Goal: Task Accomplishment & Management: Use online tool/utility

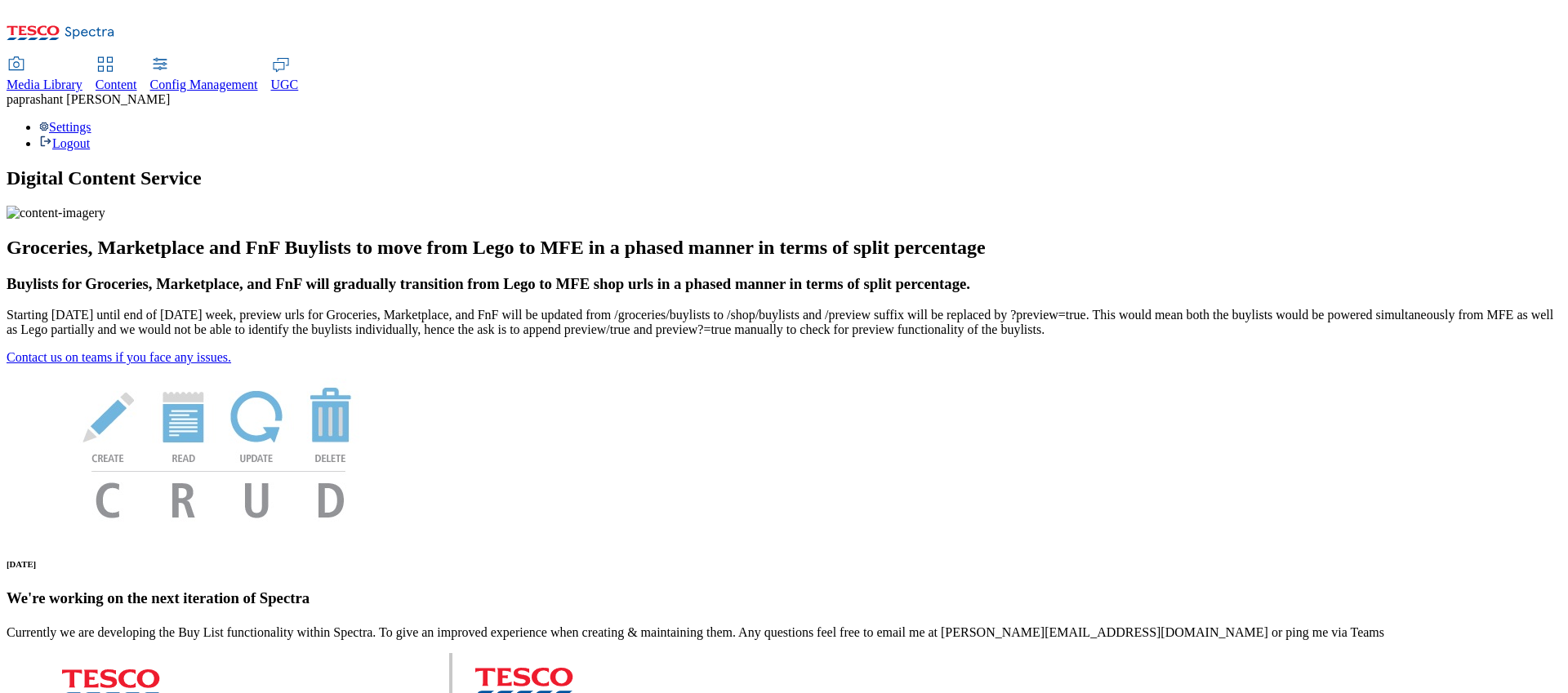
click at [137, 78] on span "Content" at bounding box center [116, 84] width 41 height 14
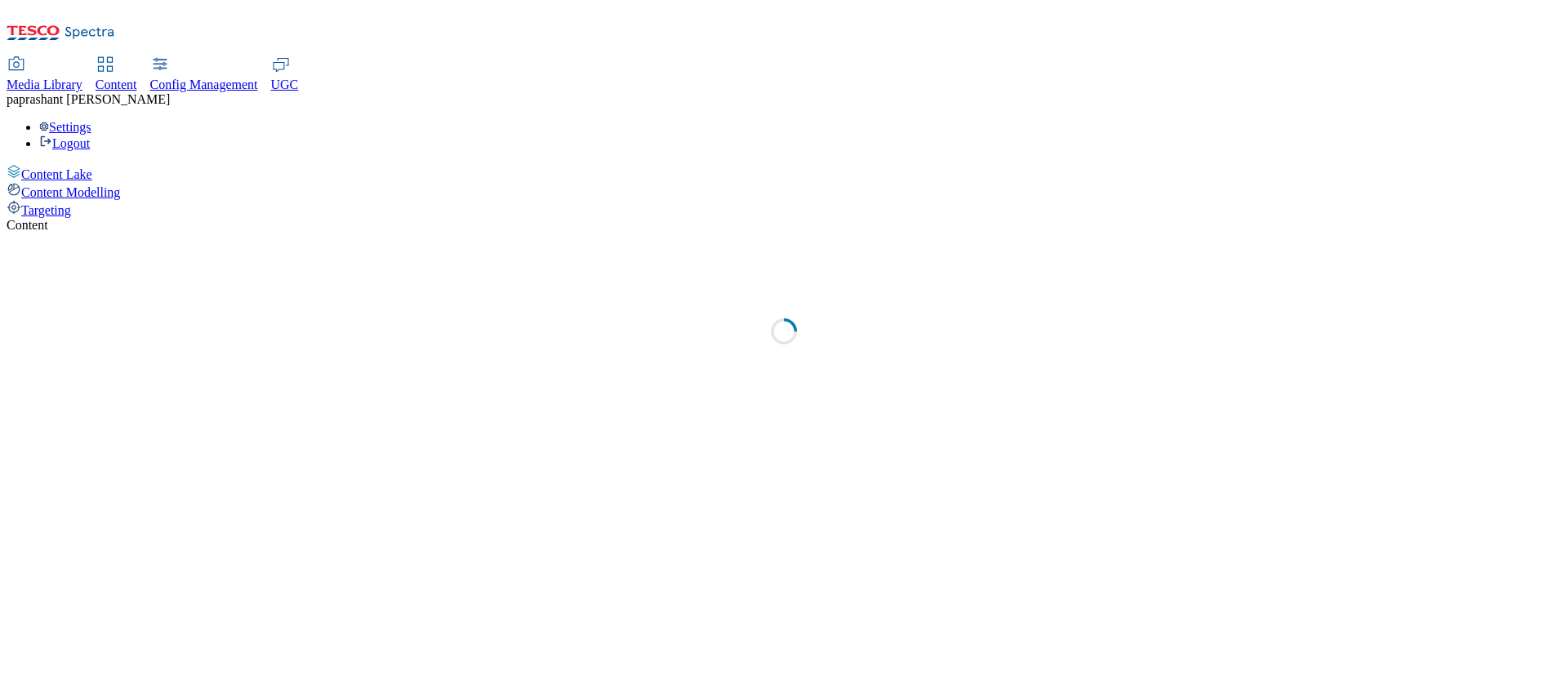
select select "group-comms"
click at [112, 200] on div "Targeting" at bounding box center [784, 209] width 1555 height 18
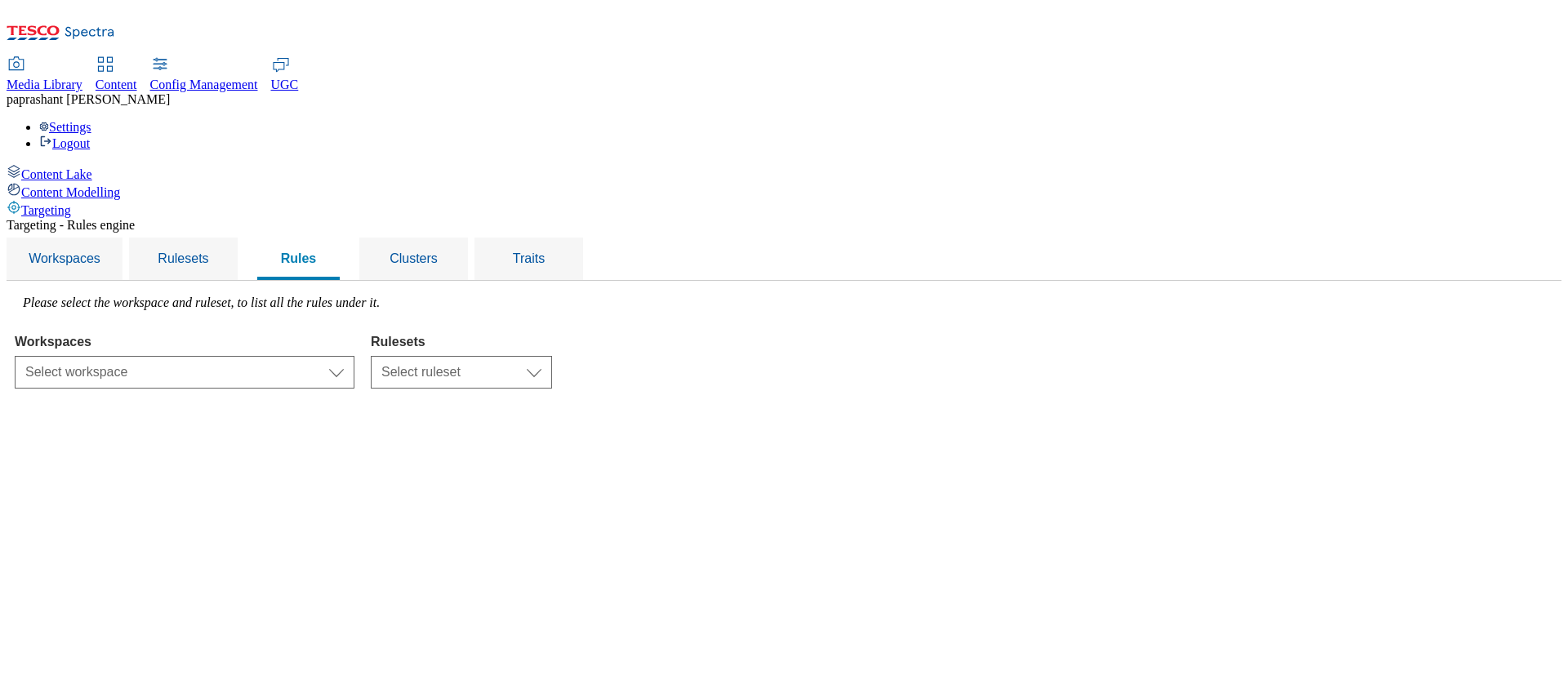
click at [137, 58] on link "Content" at bounding box center [116, 74] width 41 height 34
select select "group-comms"
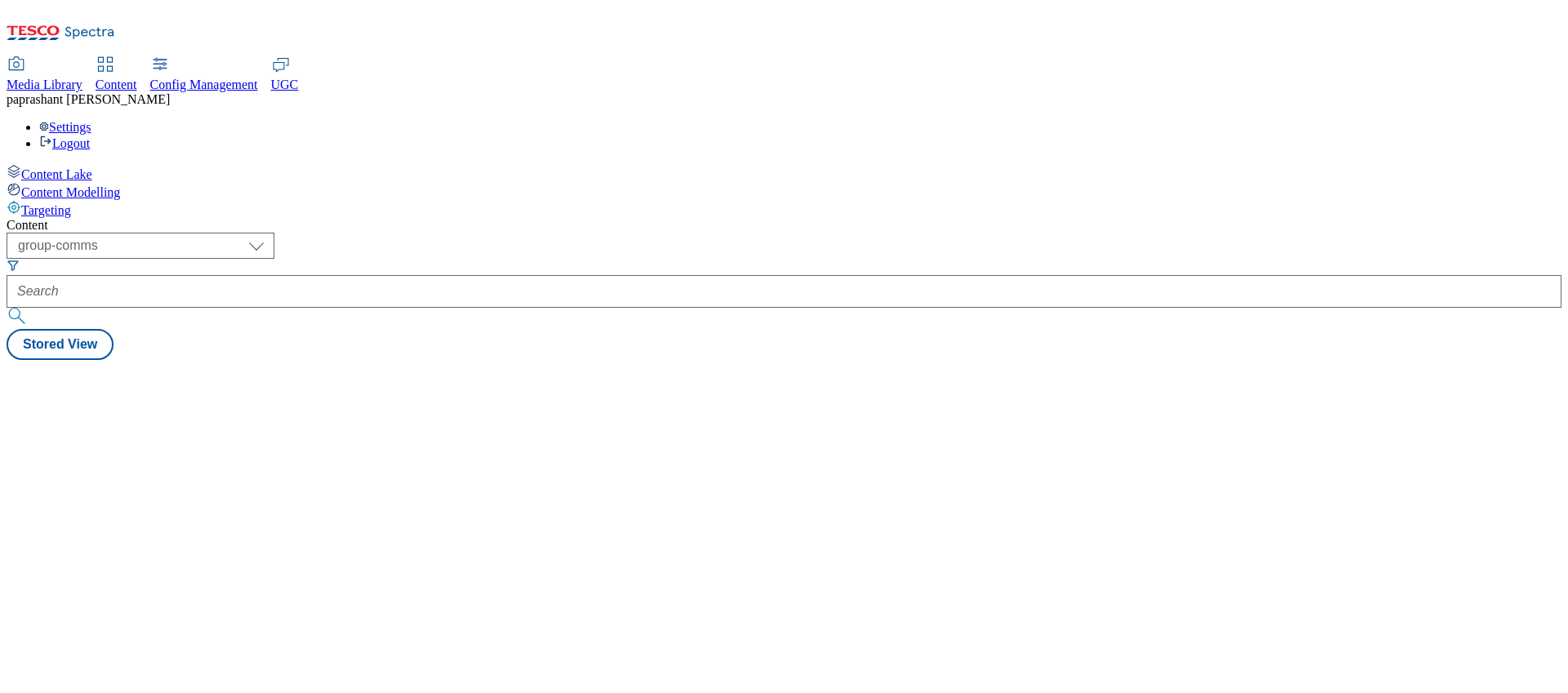
click at [91, 167] on span "Content Lake" at bounding box center [57, 174] width 71 height 14
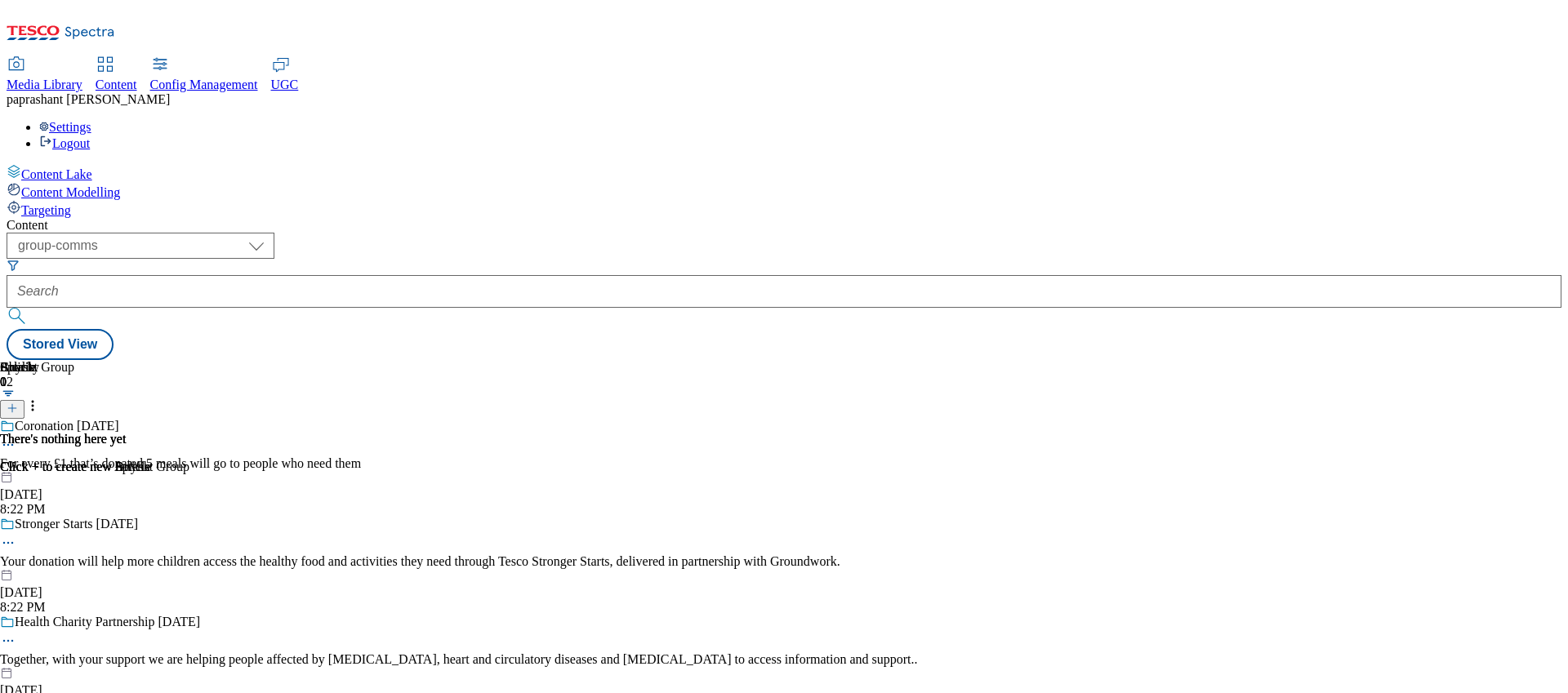
click at [752, 418] on div "Coronation May25 For every £1 that’s donated 5 meals will go to people who need…" at bounding box center [458, 467] width 918 height 98
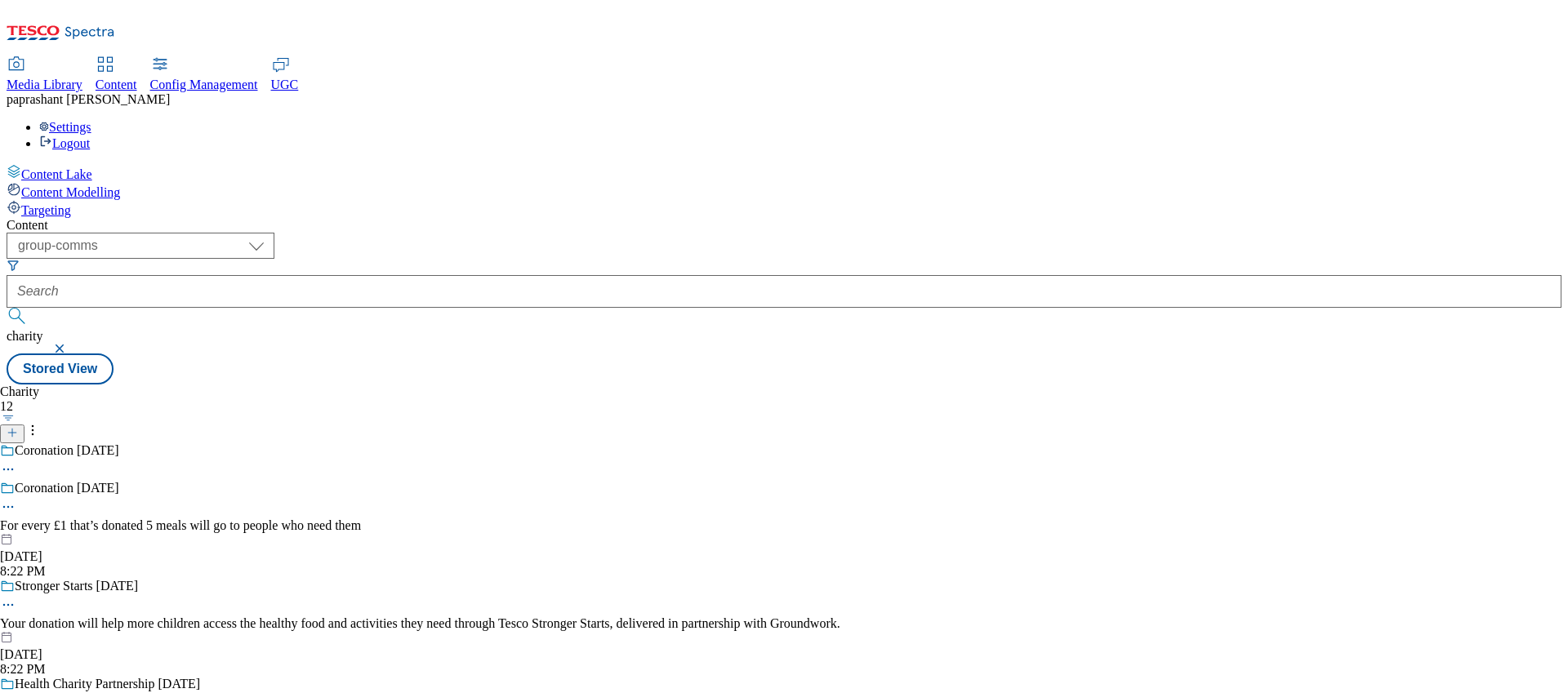
click at [17, 499] on icon at bounding box center [8, 507] width 17 height 17
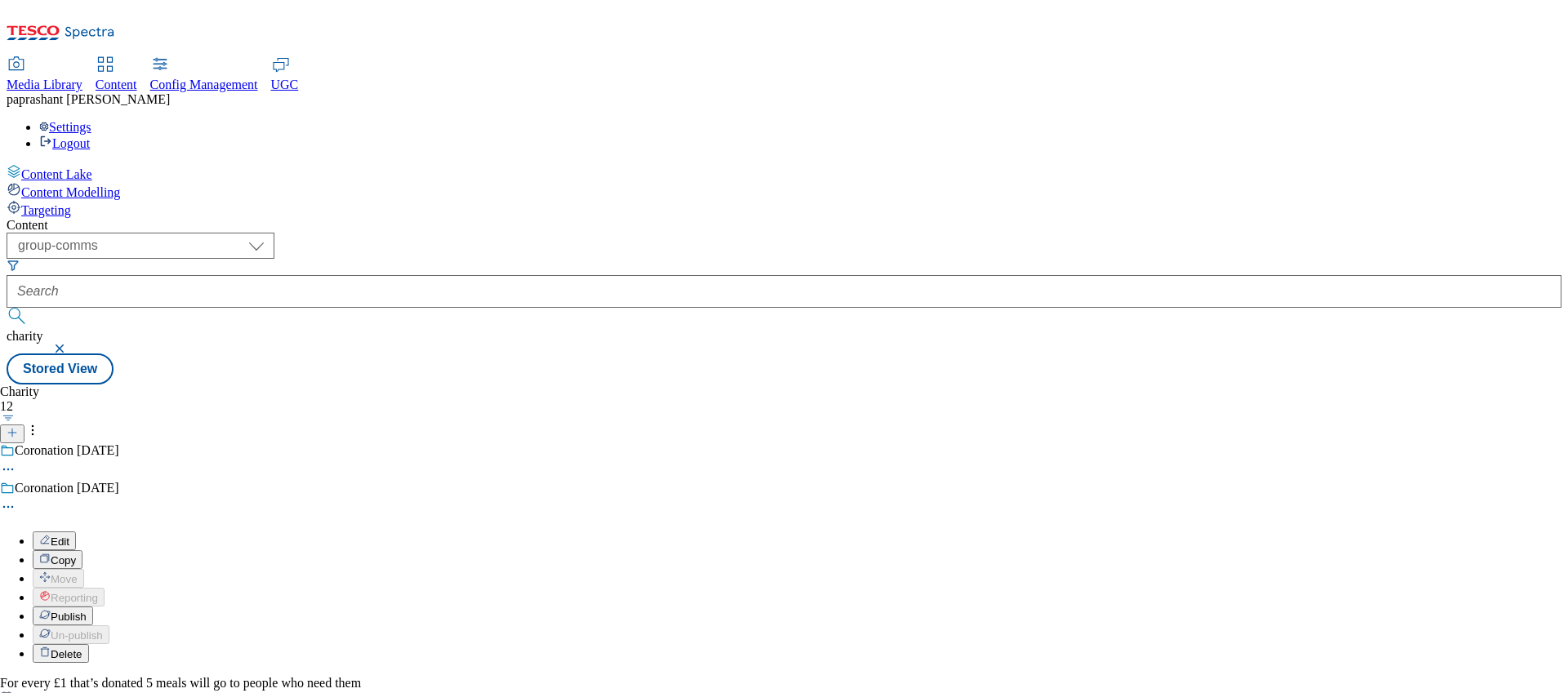
click at [76, 531] on button "Edit" at bounding box center [54, 540] width 43 height 19
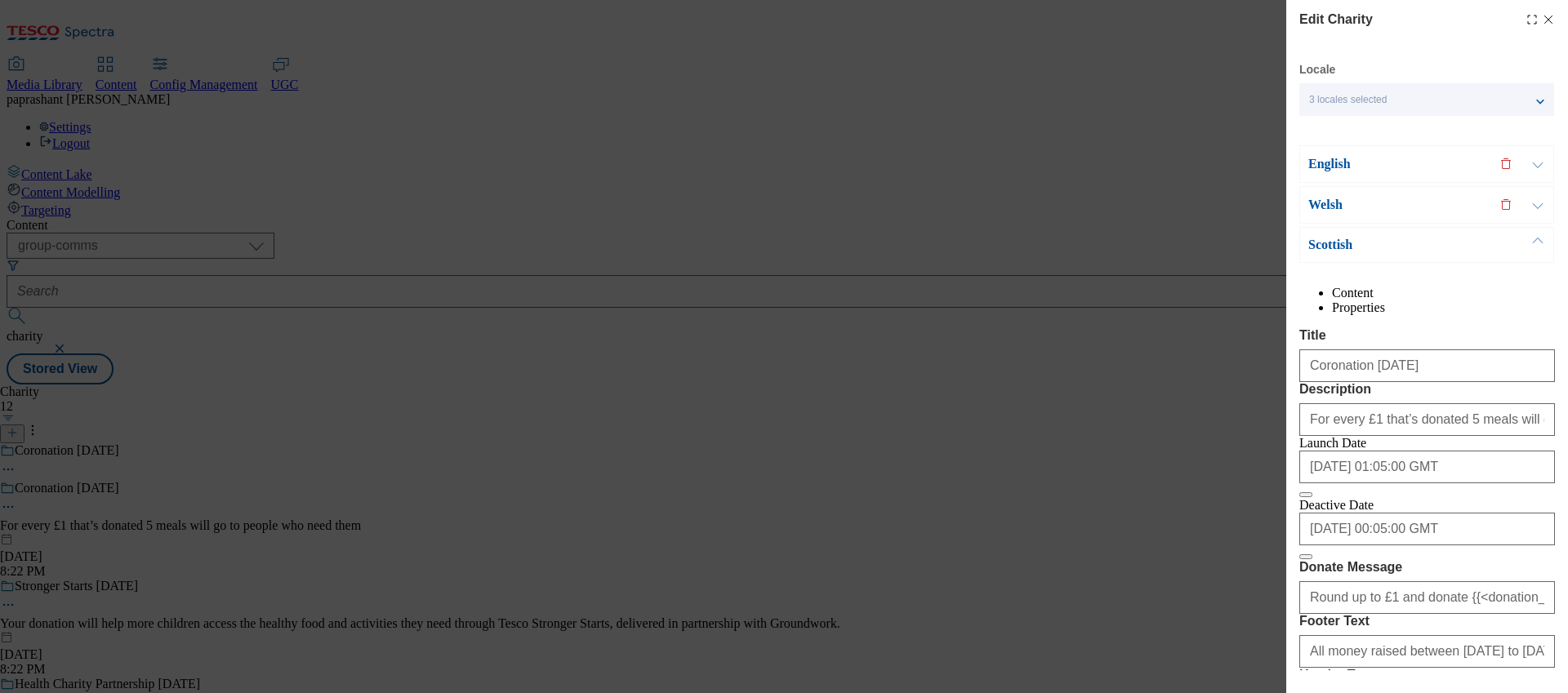
click at [1542, 24] on icon "Modal" at bounding box center [1548, 20] width 13 height 13
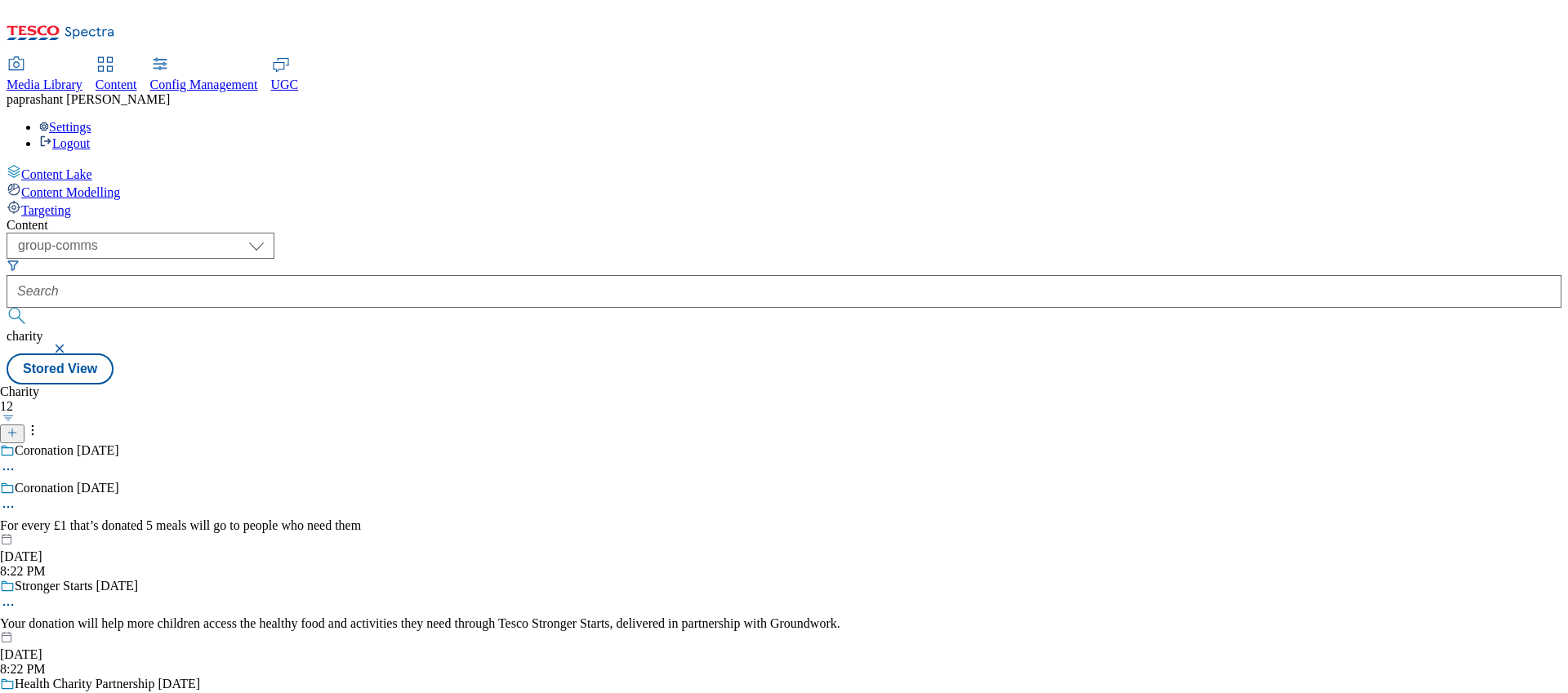
click at [17, 499] on icon at bounding box center [8, 507] width 17 height 17
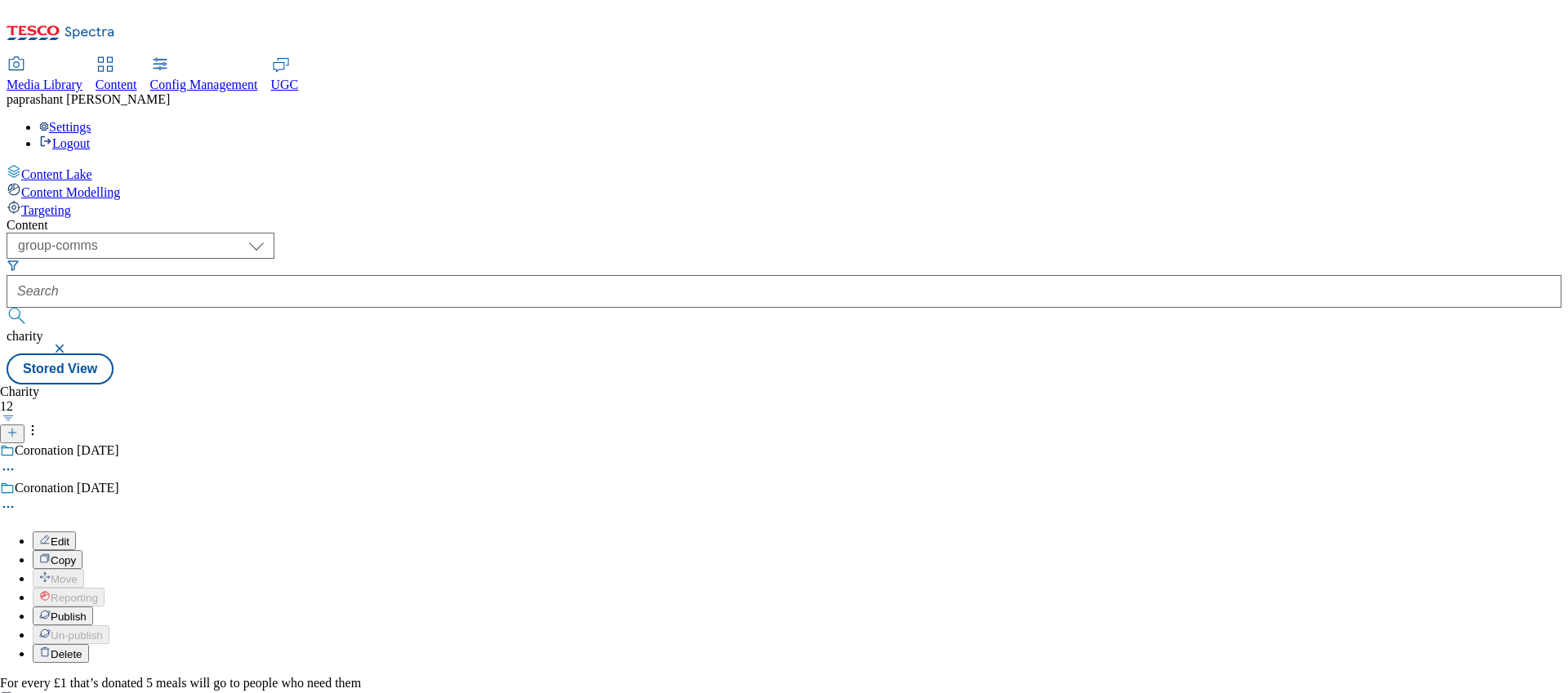
click at [848, 385] on div "Charity 12 Coronation May25 Coronation May25 Edit Copy Move Reporting Publish U…" at bounding box center [784, 385] width 1555 height 0
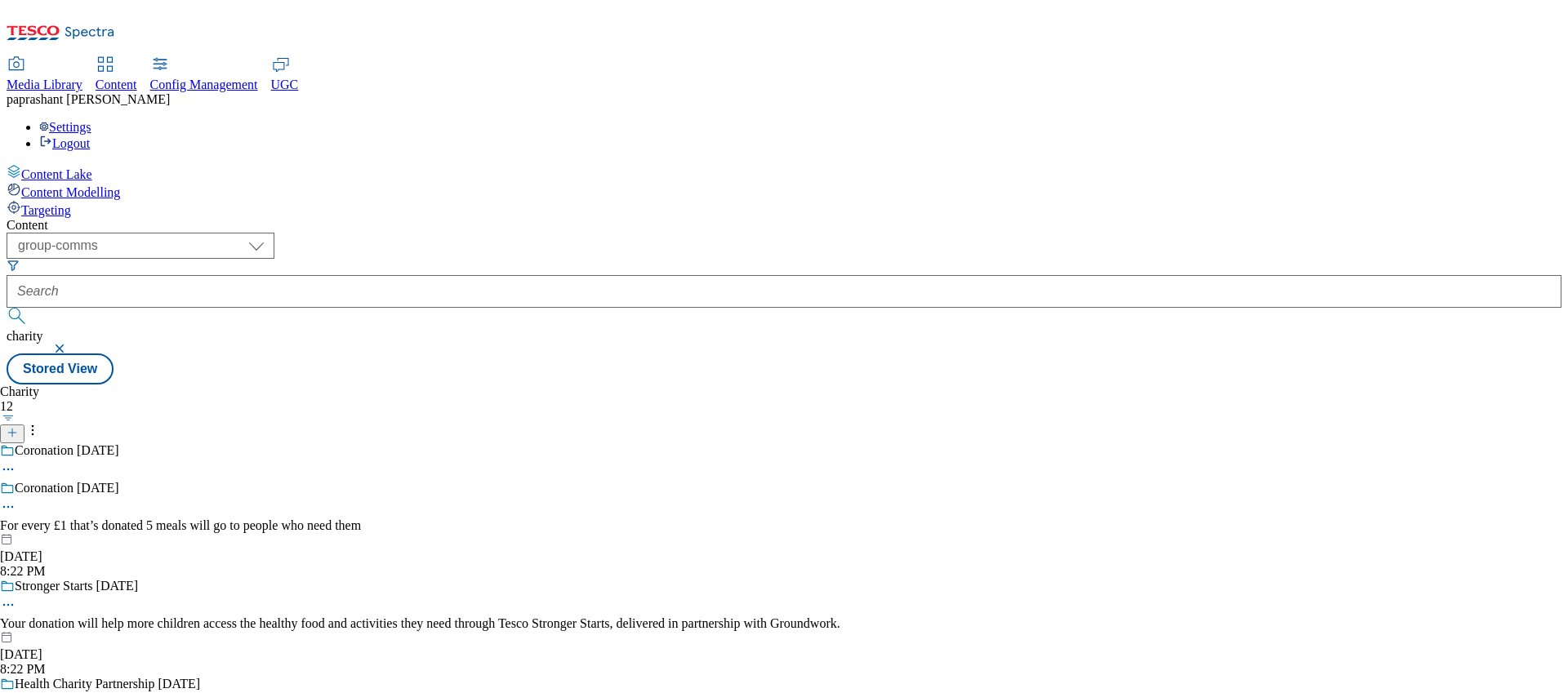
click at [71, 203] on span "Targeting" at bounding box center [46, 210] width 50 height 14
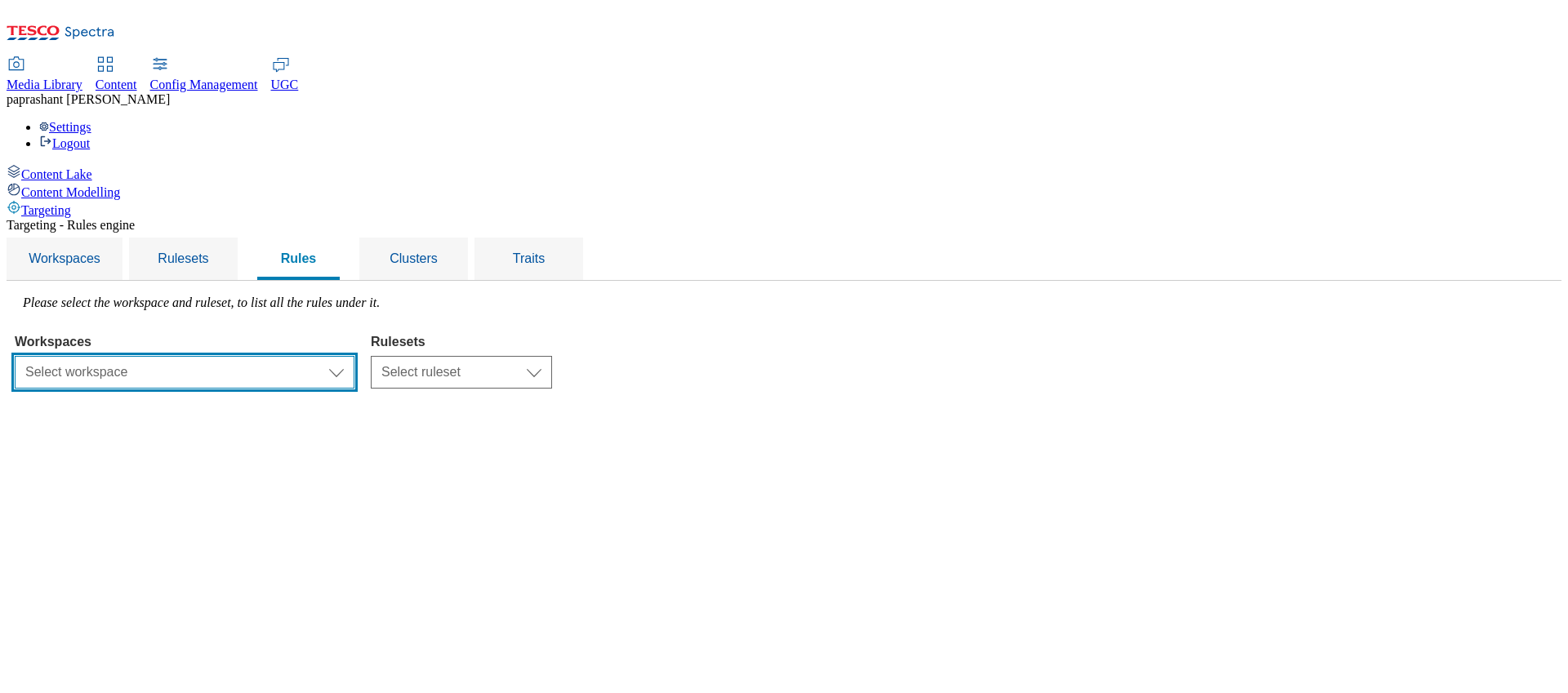
click at [354, 356] on select "Select workspace Test Targeting_28th_August_Sanity test 20th march Test_Sanity_…" at bounding box center [185, 371] width 340 height 32
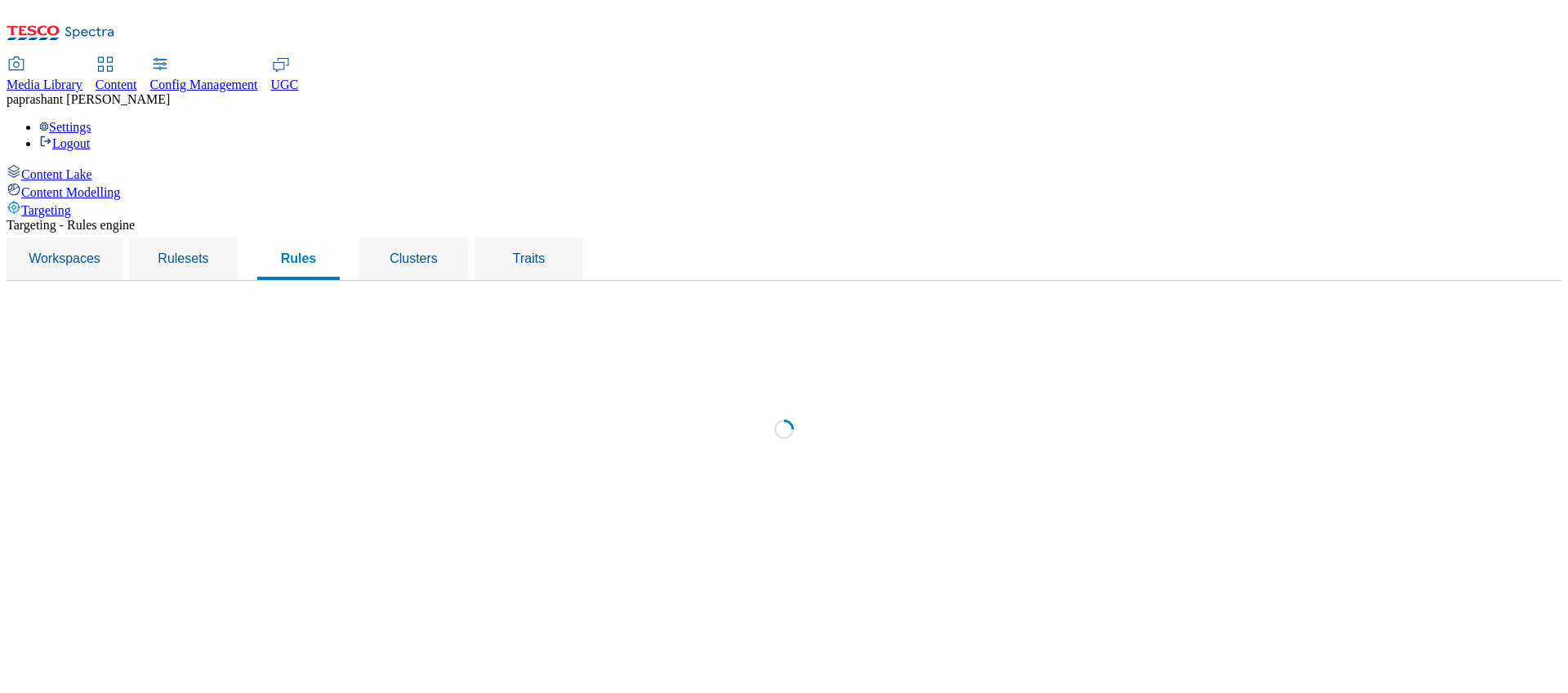
select select "29e956f4-b2b5-4601-a69b-ba4ecaff84d9"
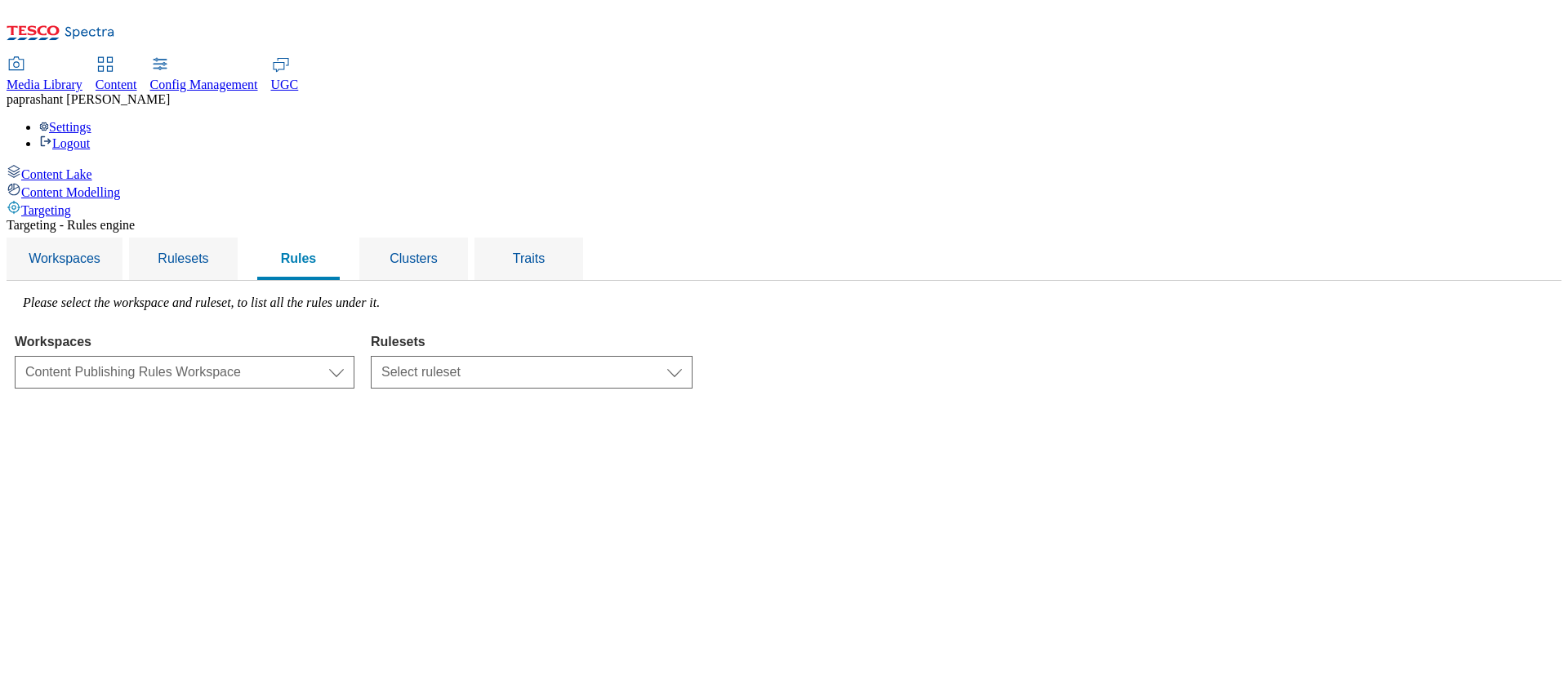
click at [565, 327] on div "Workspaces Select workspace Test Targeting_28th_August_Sanity test 20th march T…" at bounding box center [784, 357] width 1538 height 62
click at [601, 356] on select "Select ruleset GROUP-COMMS ghs-uk R12 R1one fnf-uk stores-picklist-roi stores-p…" at bounding box center [531, 371] width 322 height 32
select select "ef22b47c-889e-4137-8ba0-8800d39495bc"
click at [577, 356] on select "Select ruleset GROUP-COMMS ghs-uk R12 R1one fnf-uk stores-picklist-roi stores-p…" at bounding box center [531, 371] width 322 height 32
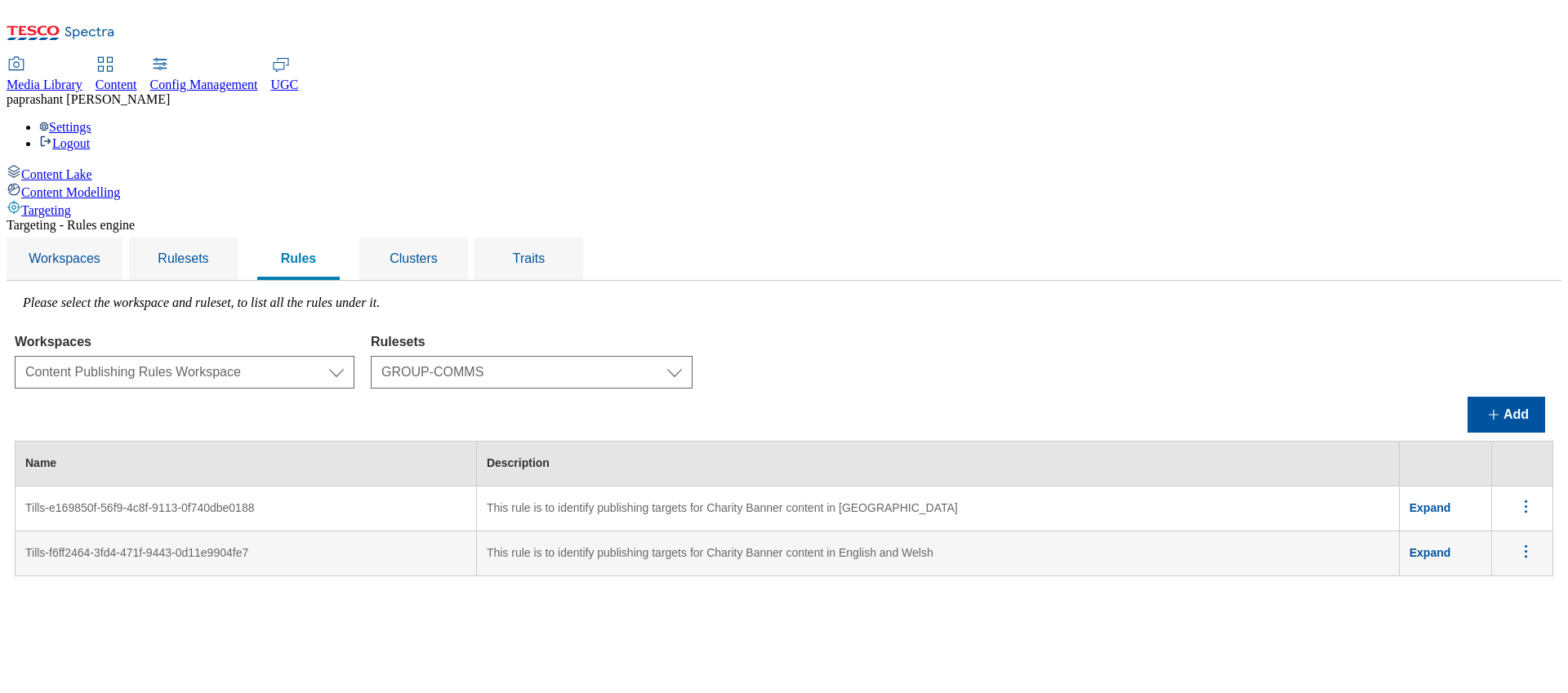
click at [1432, 501] on span "Expand" at bounding box center [1430, 508] width 41 height 13
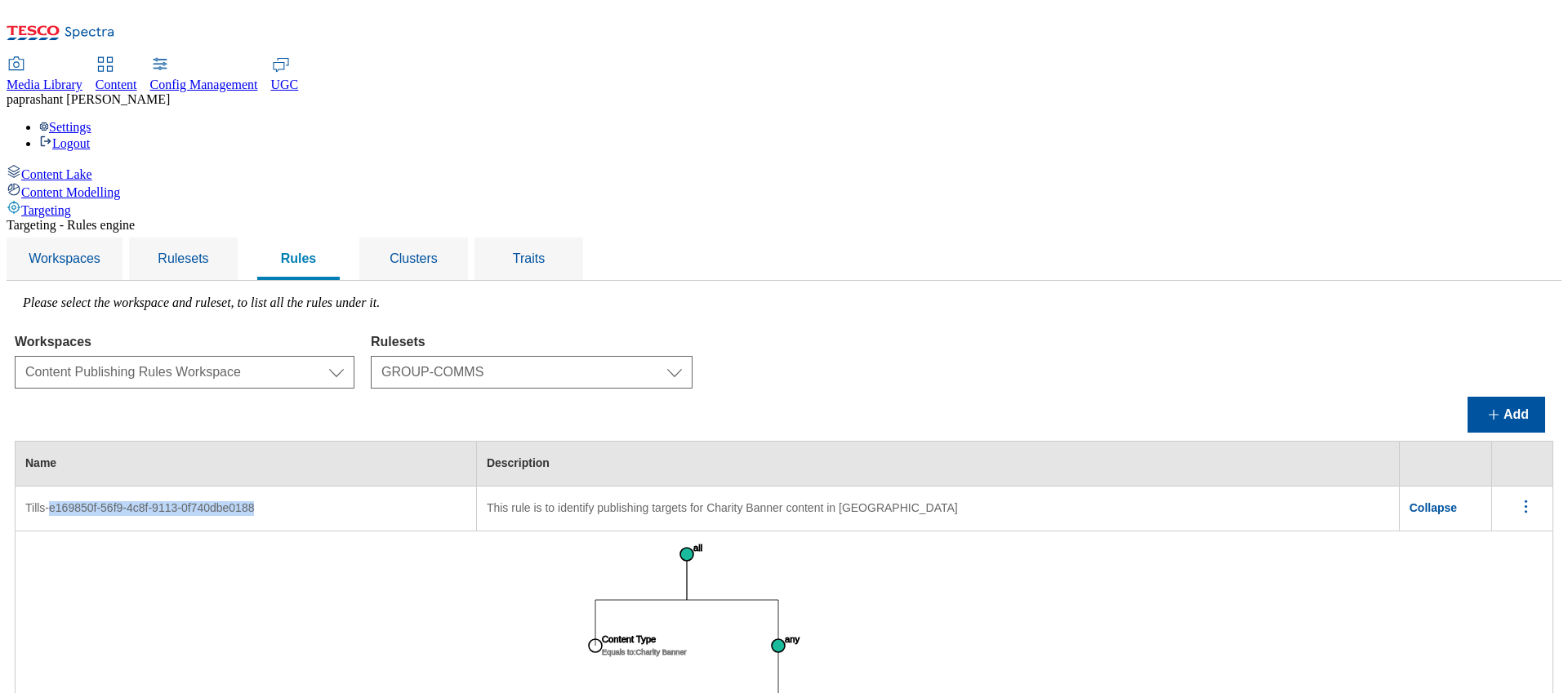
drag, startPoint x: 258, startPoint y: 388, endPoint x: 472, endPoint y: 380, distance: 214.1
click at [472, 486] on td "Tills-e169850f-56f9-4c8f-9113-0f740dbe0188" at bounding box center [247, 509] width 462 height 45
click at [998, 486] on td "This rule is to identify publishing targets for Charity Banner content in Scott…" at bounding box center [937, 509] width 923 height 45
click at [1440, 501] on span "Collapse" at bounding box center [1432, 508] width 47 height 13
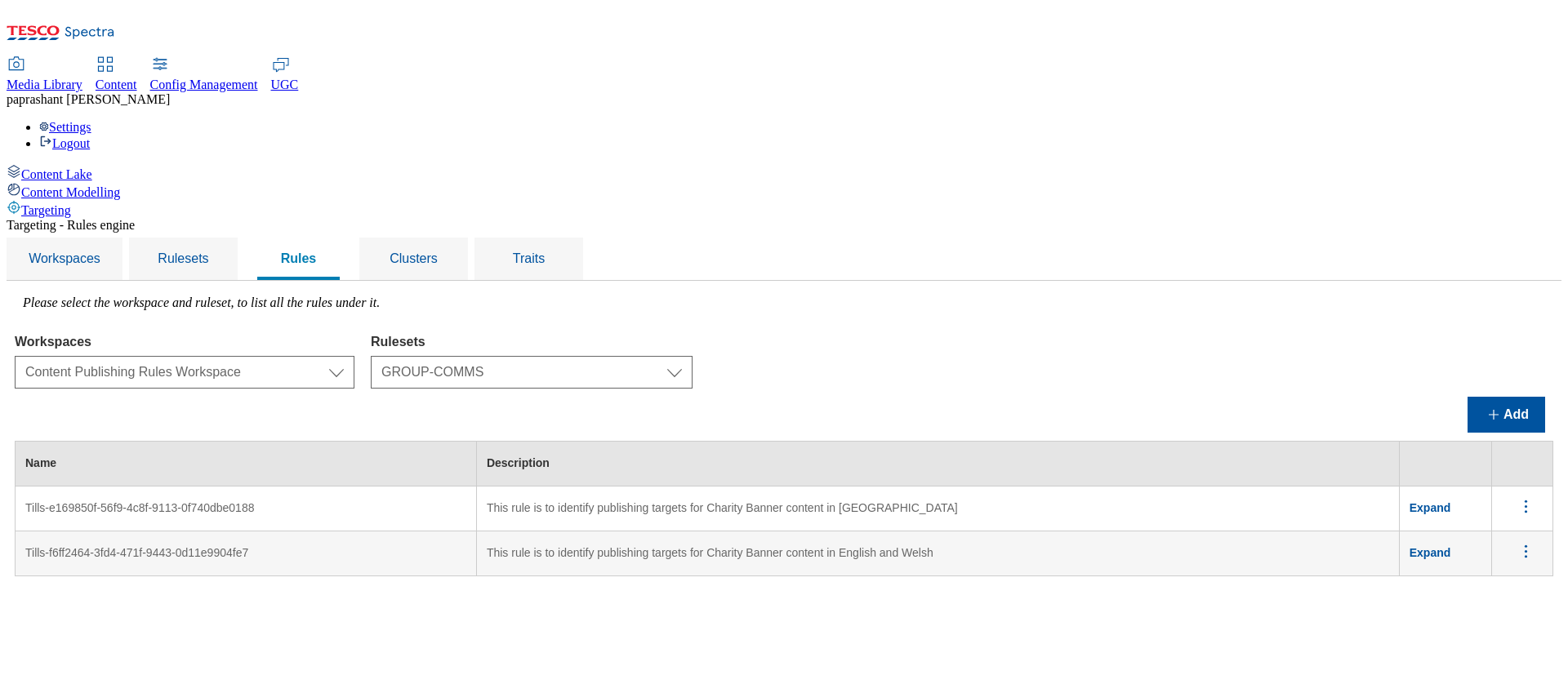
click at [1446, 501] on span "Expand" at bounding box center [1430, 508] width 41 height 13
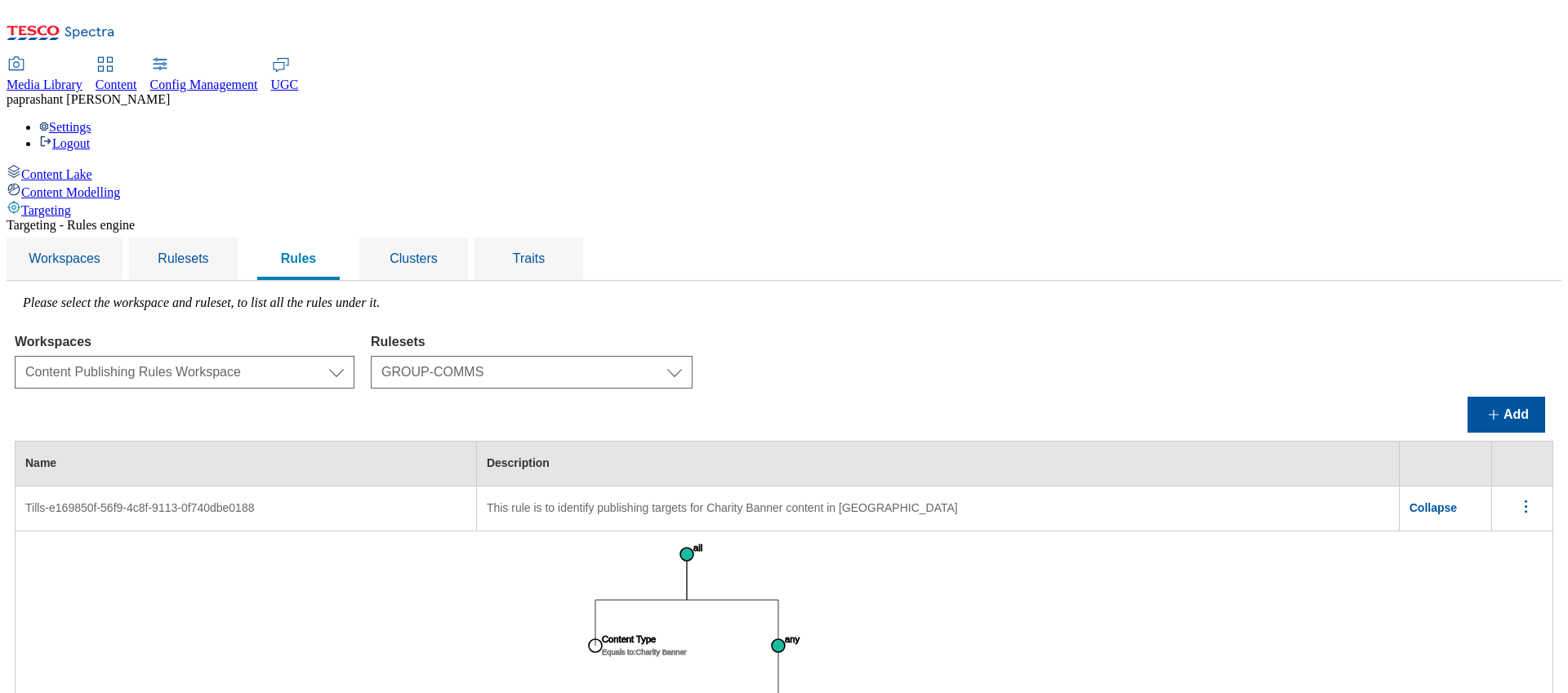
click at [1446, 501] on span "Collapse" at bounding box center [1432, 508] width 47 height 13
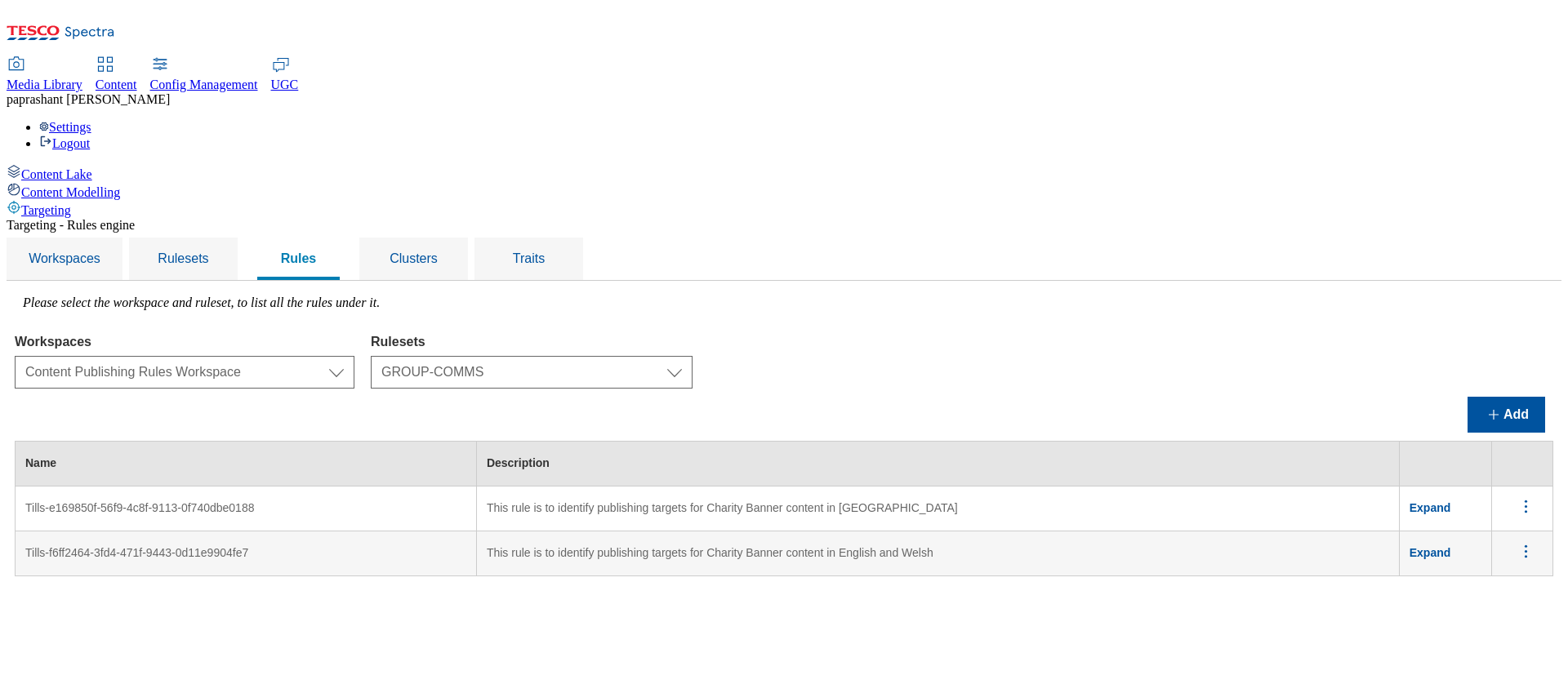
click at [1439, 546] on span "Expand" at bounding box center [1430, 552] width 41 height 13
click at [1439, 546] on span "Collapse" at bounding box center [1432, 552] width 47 height 13
